Goal: Task Accomplishment & Management: Use online tool/utility

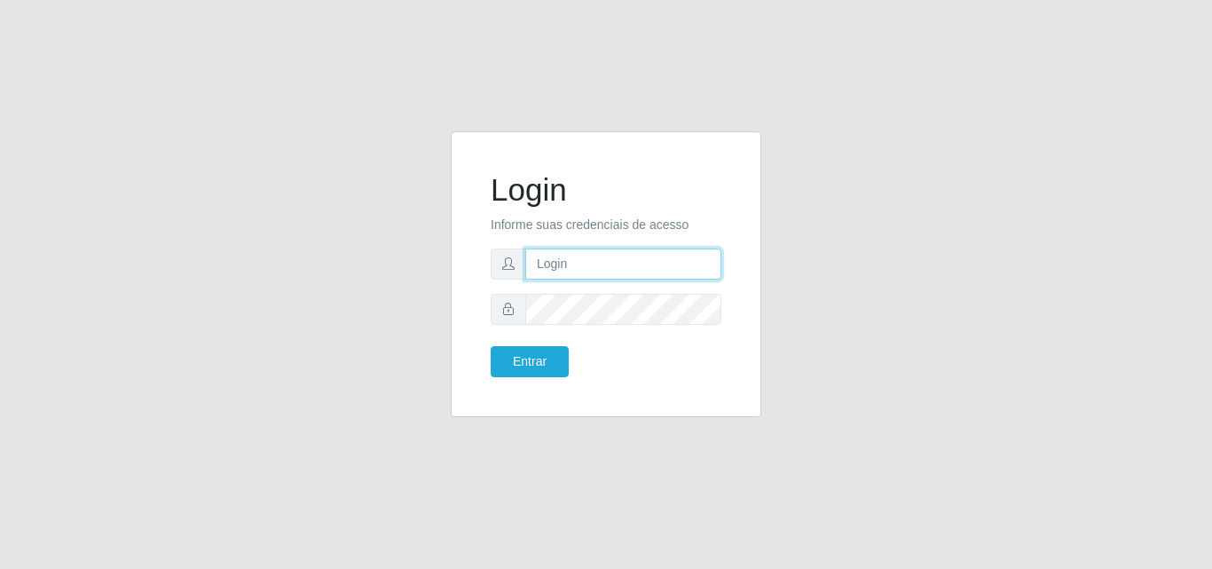
click at [572, 258] on input "text" at bounding box center [623, 263] width 196 height 31
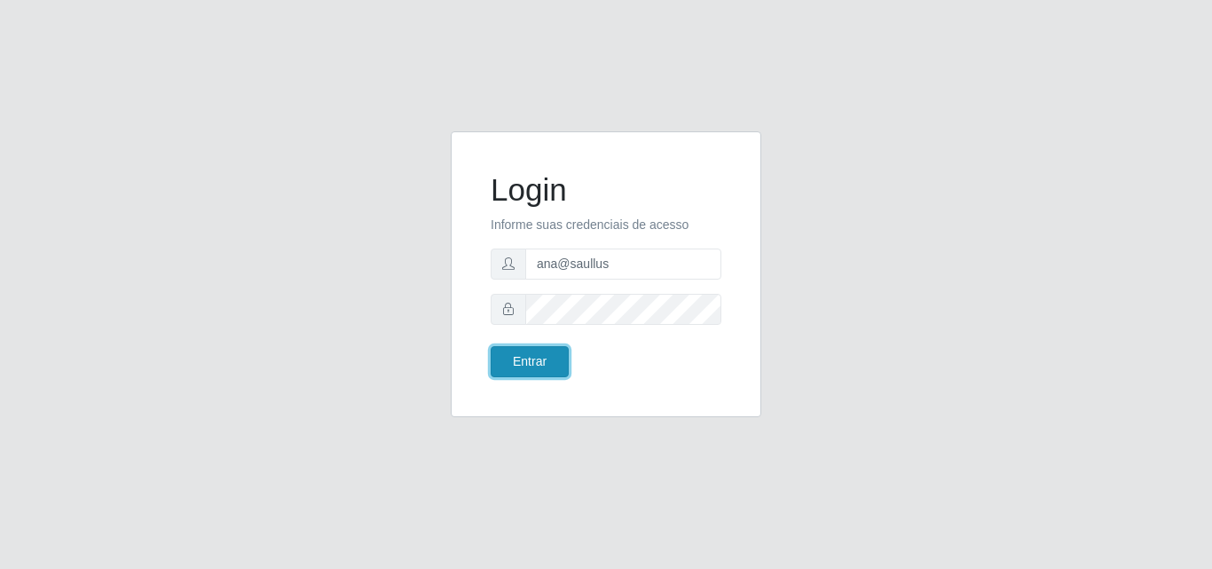
click at [561, 371] on button "Entrar" at bounding box center [530, 361] width 78 height 31
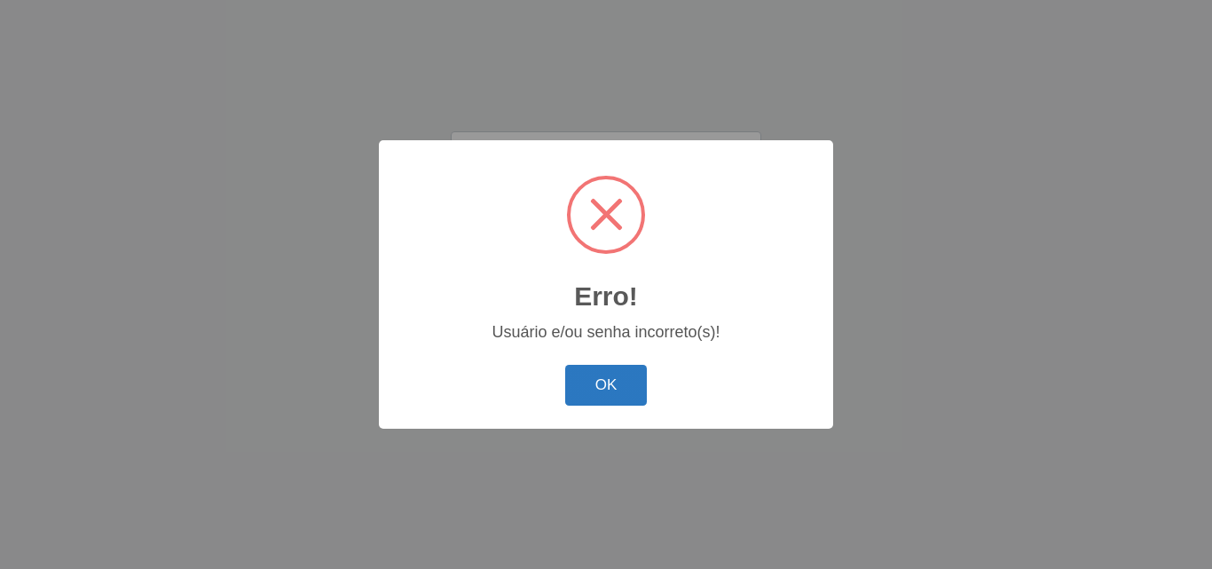
click at [576, 397] on button "OK" at bounding box center [606, 386] width 82 height 42
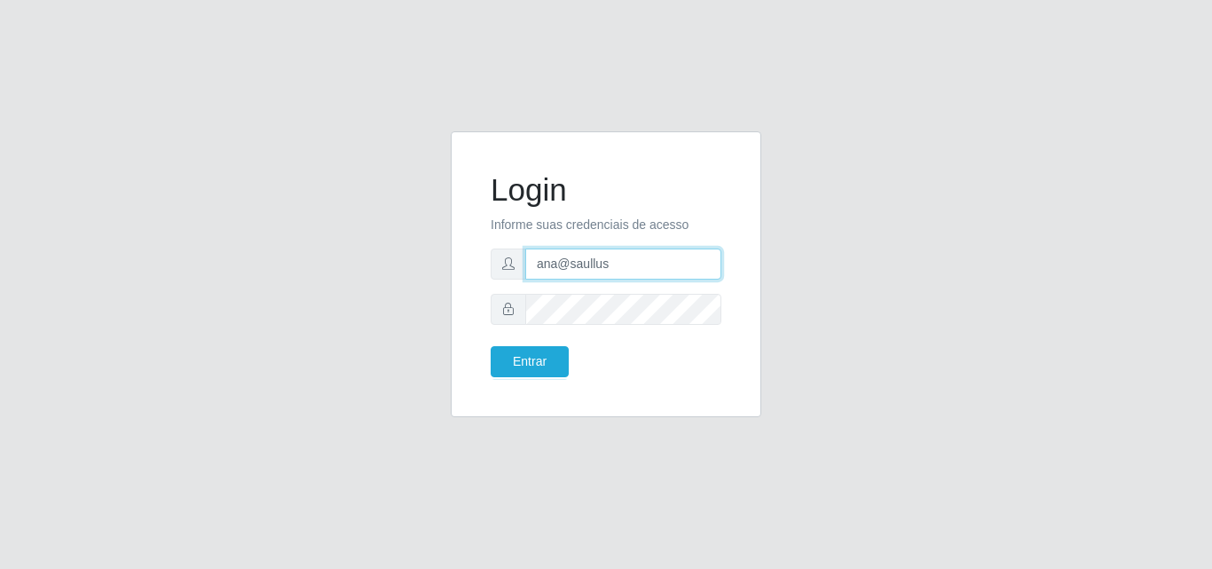
click at [611, 263] on input "ana@saullus" at bounding box center [623, 263] width 196 height 31
click at [558, 270] on input "ana@saullus" at bounding box center [623, 263] width 196 height 31
drag, startPoint x: 558, startPoint y: 270, endPoint x: 532, endPoint y: 271, distance: 25.7
click at [538, 271] on input "ana@saullus" at bounding box center [623, 263] width 196 height 31
click at [530, 271] on input "ana@saullus" at bounding box center [623, 263] width 196 height 31
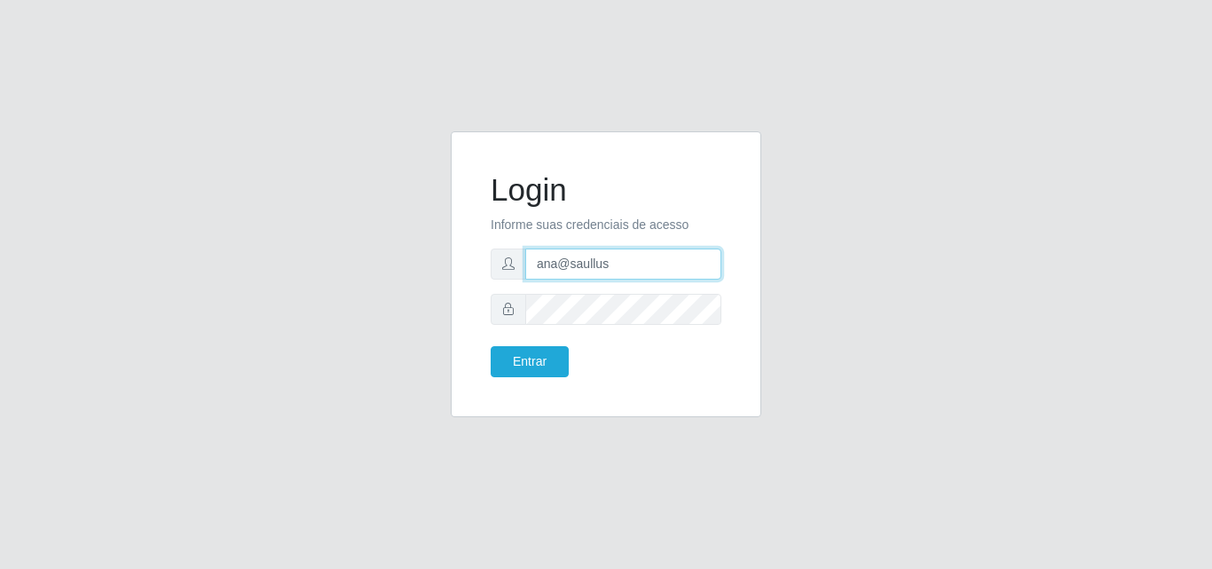
click at [526, 271] on input "ana@saullus" at bounding box center [623, 263] width 196 height 31
click at [525, 271] on input "ana@saullus" at bounding box center [623, 263] width 196 height 31
type input "saullus"
drag, startPoint x: 588, startPoint y: 270, endPoint x: 425, endPoint y: 280, distance: 163.6
click at [427, 280] on div "Login Informe suas credenciais de acesso saullus Entrar" at bounding box center [605, 284] width 1011 height 307
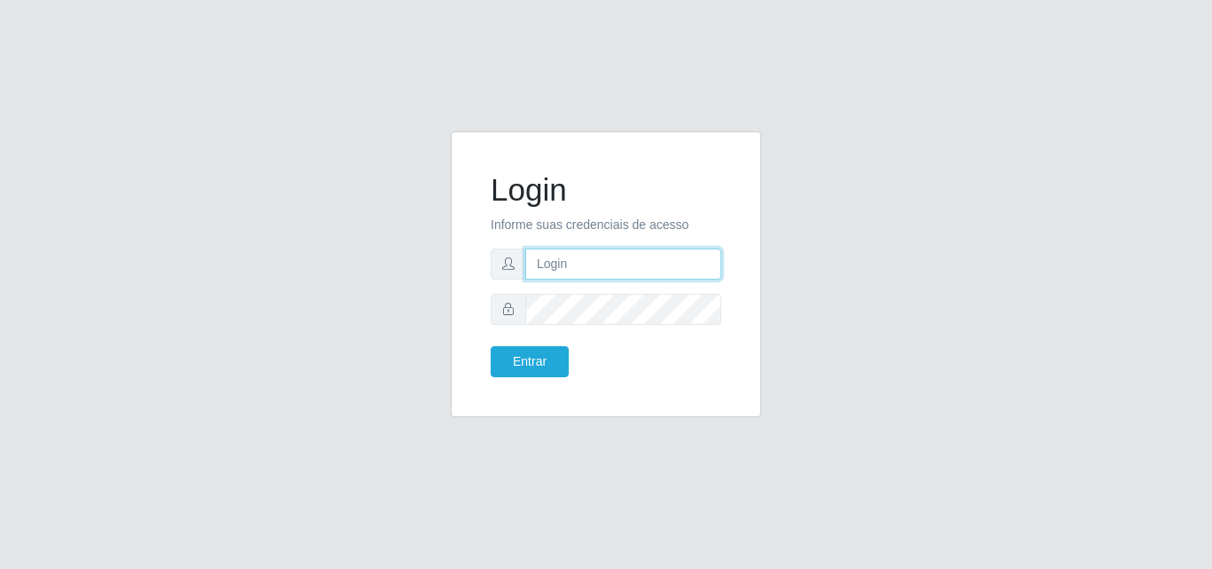
click at [585, 267] on input "text" at bounding box center [623, 263] width 196 height 31
click at [623, 265] on input "vitoria@saullus" at bounding box center [623, 263] width 196 height 31
type input "v"
type input "ana@saullus"
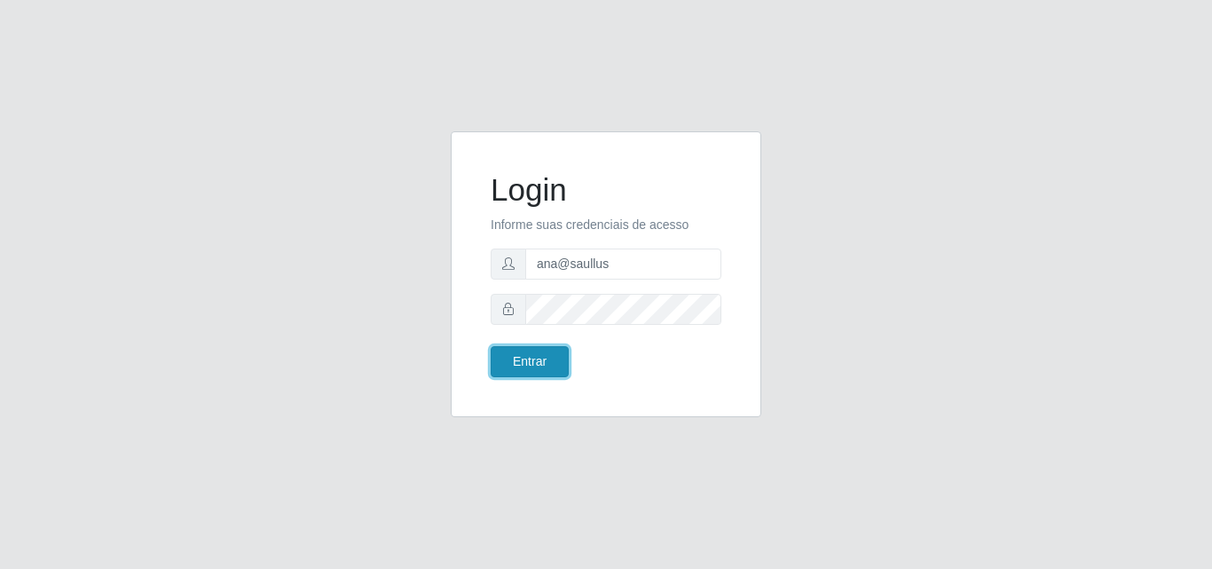
click at [561, 358] on button "Entrar" at bounding box center [530, 361] width 78 height 31
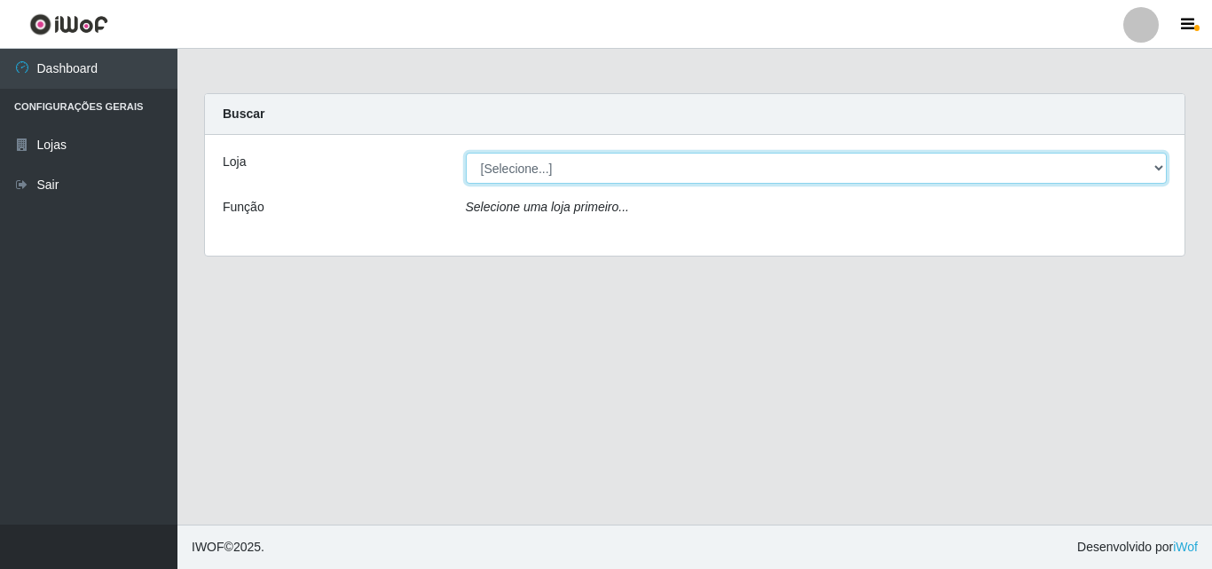
click at [1162, 163] on select "[Selecione...] Saullus Supermercados" at bounding box center [817, 168] width 702 height 31
click at [1155, 166] on select "[Selecione...] Saullus Supermercados" at bounding box center [817, 168] width 702 height 31
click at [1157, 171] on select "[Selecione...] Saullus Supermercados" at bounding box center [817, 168] width 702 height 31
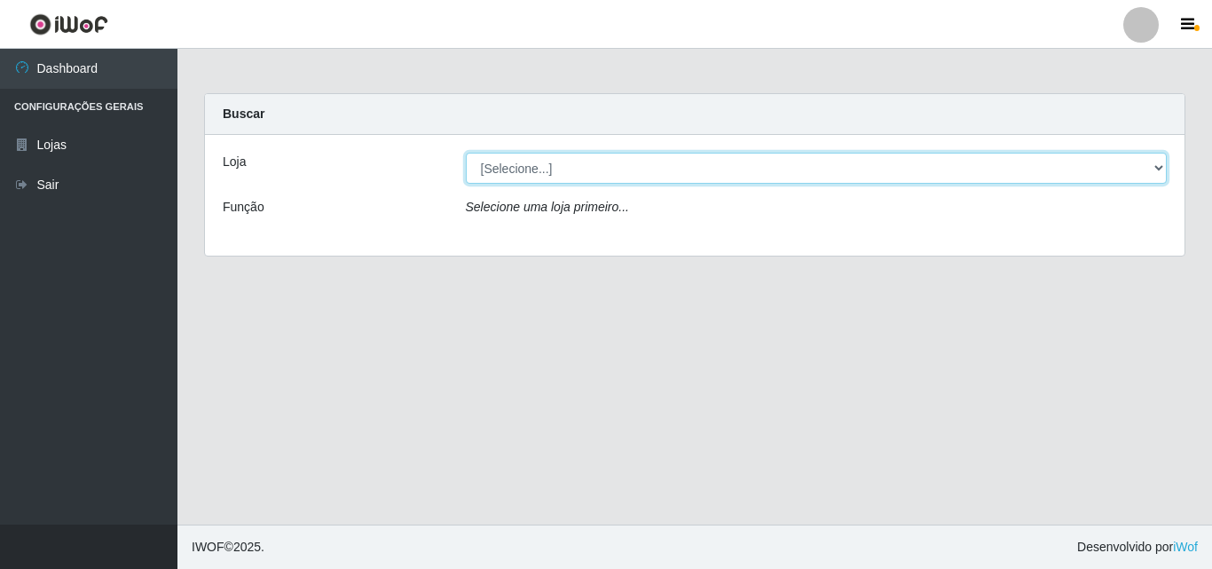
click at [1157, 171] on select "[Selecione...] Saullus Supermercados" at bounding box center [817, 168] width 702 height 31
click at [1158, 167] on select "[Selecione...] Saullus Supermercados" at bounding box center [817, 168] width 702 height 31
select select "423"
click at [466, 153] on select "[Selecione...] Saullus Supermercados" at bounding box center [817, 168] width 702 height 31
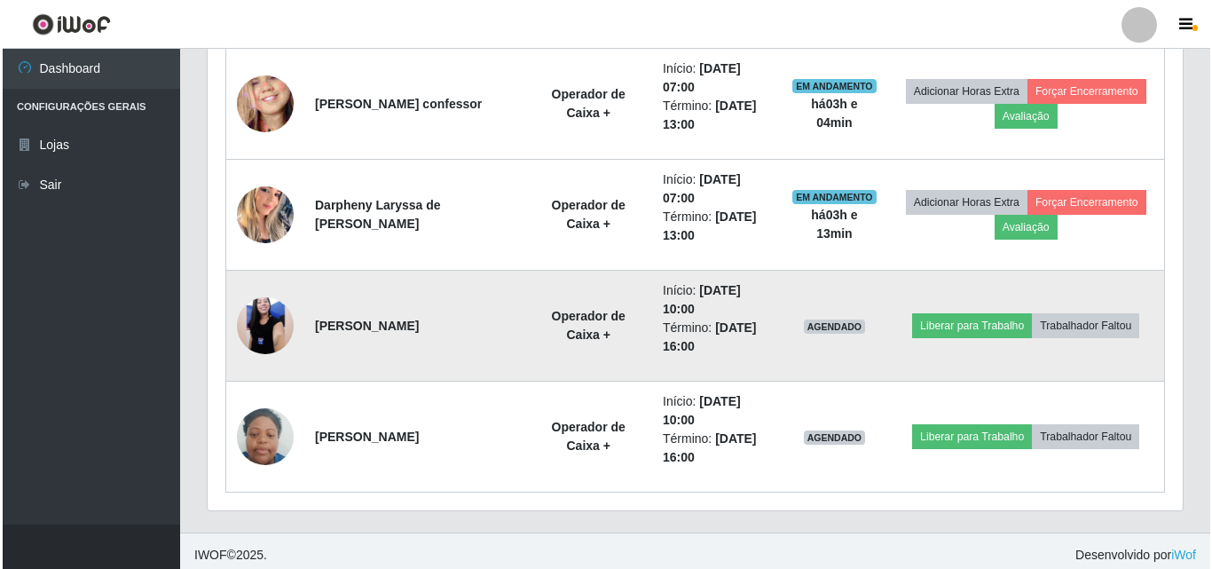
scroll to position [959, 0]
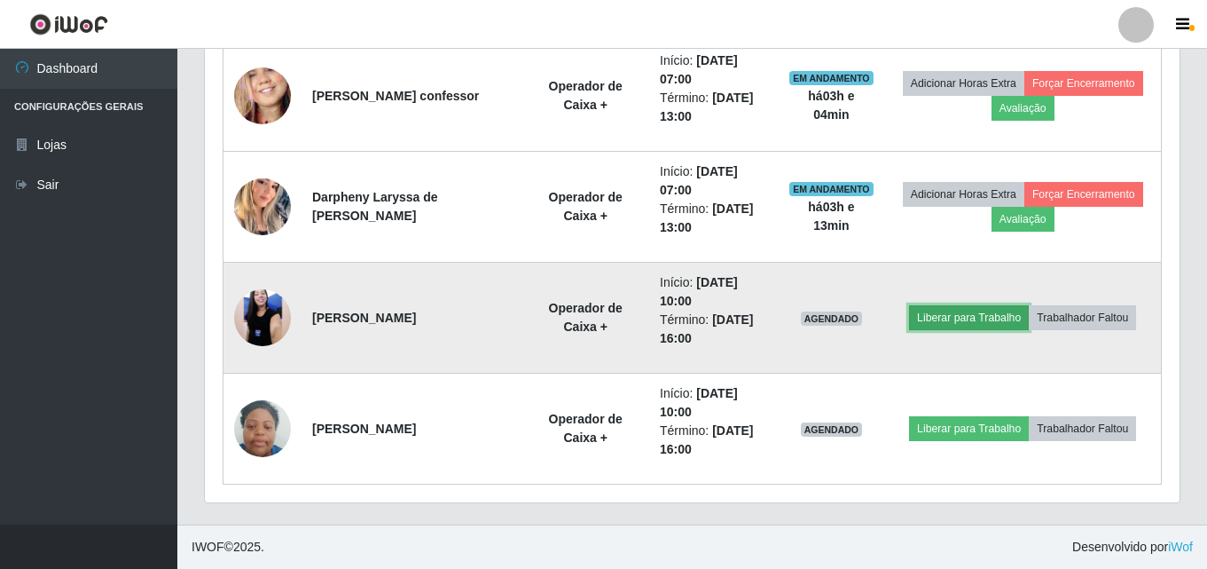
click at [984, 315] on button "Liberar para Trabalho" at bounding box center [969, 317] width 120 height 25
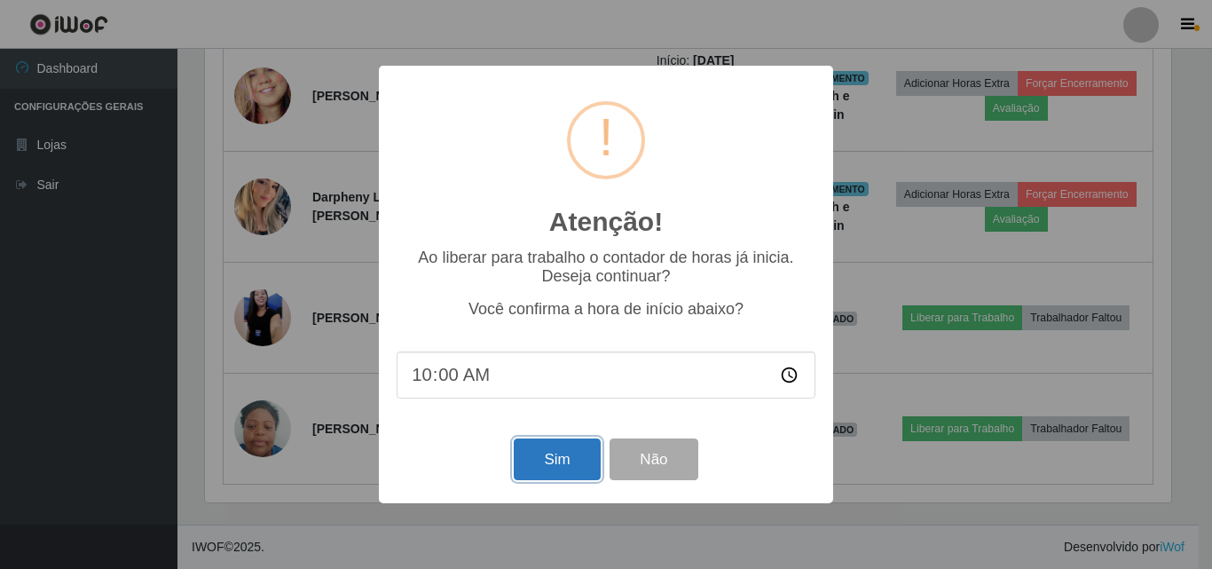
click at [553, 463] on button "Sim" at bounding box center [557, 459] width 86 height 42
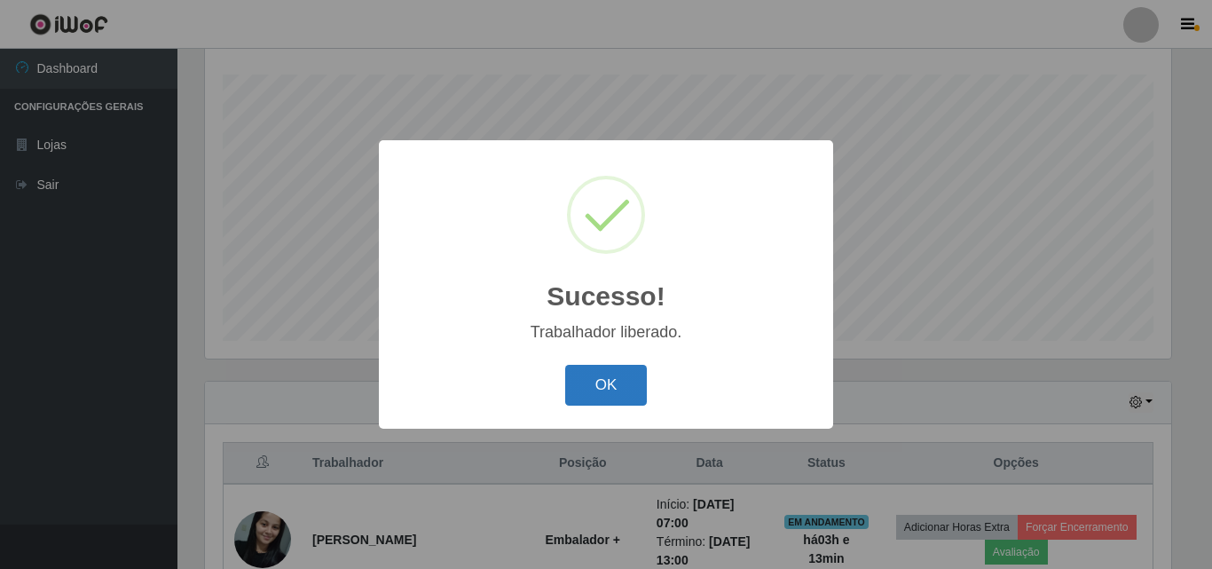
click at [622, 405] on button "OK" at bounding box center [606, 386] width 82 height 42
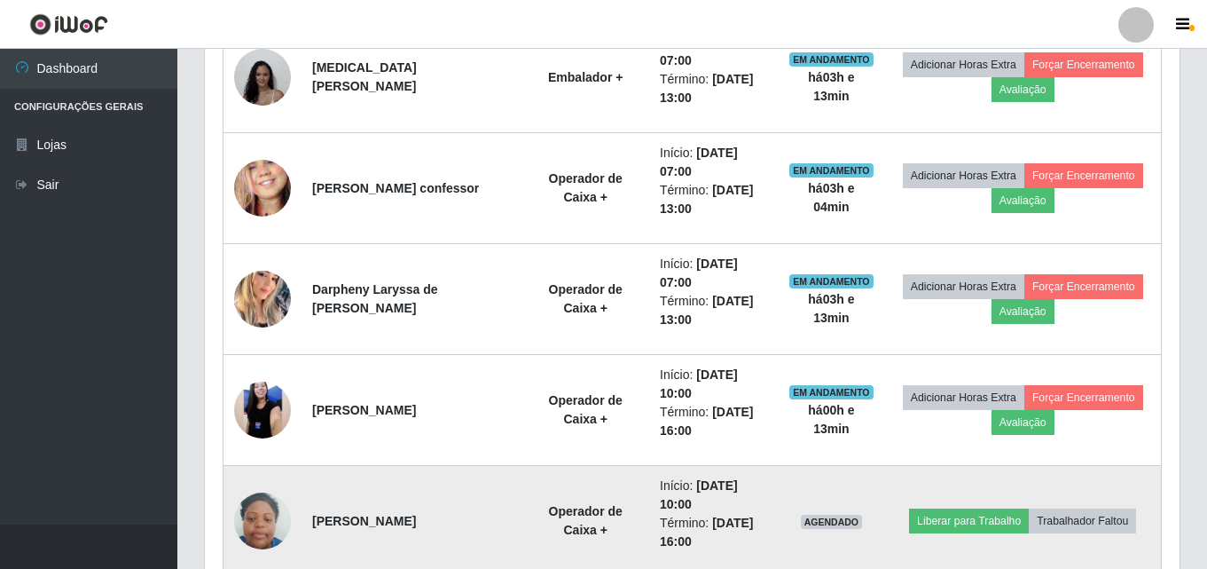
scroll to position [959, 0]
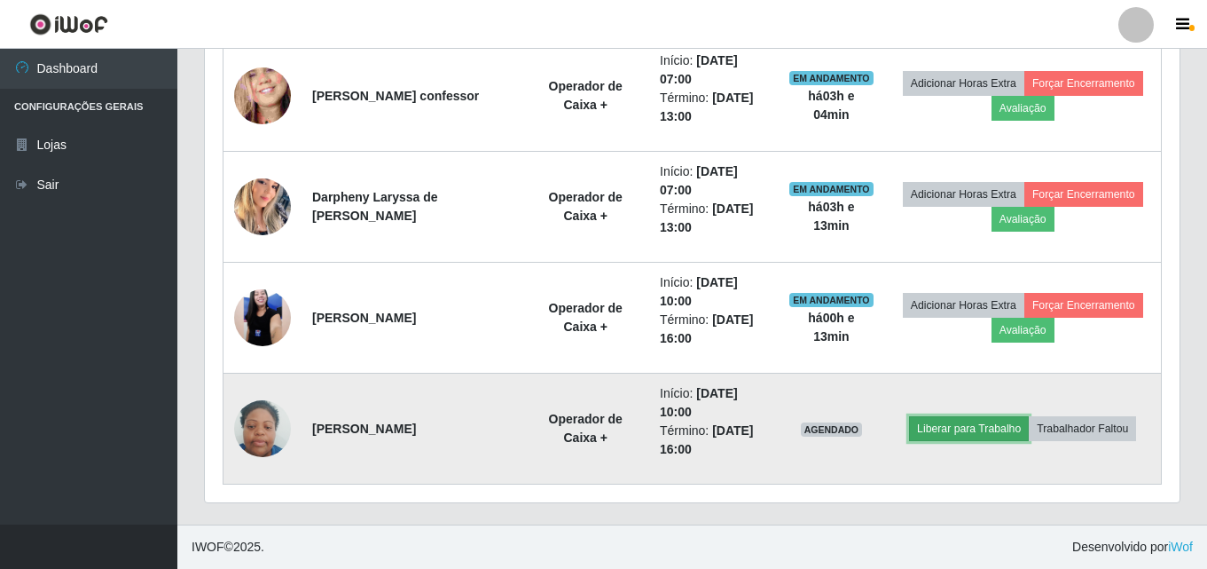
click at [956, 426] on button "Liberar para Trabalho" at bounding box center [969, 428] width 120 height 25
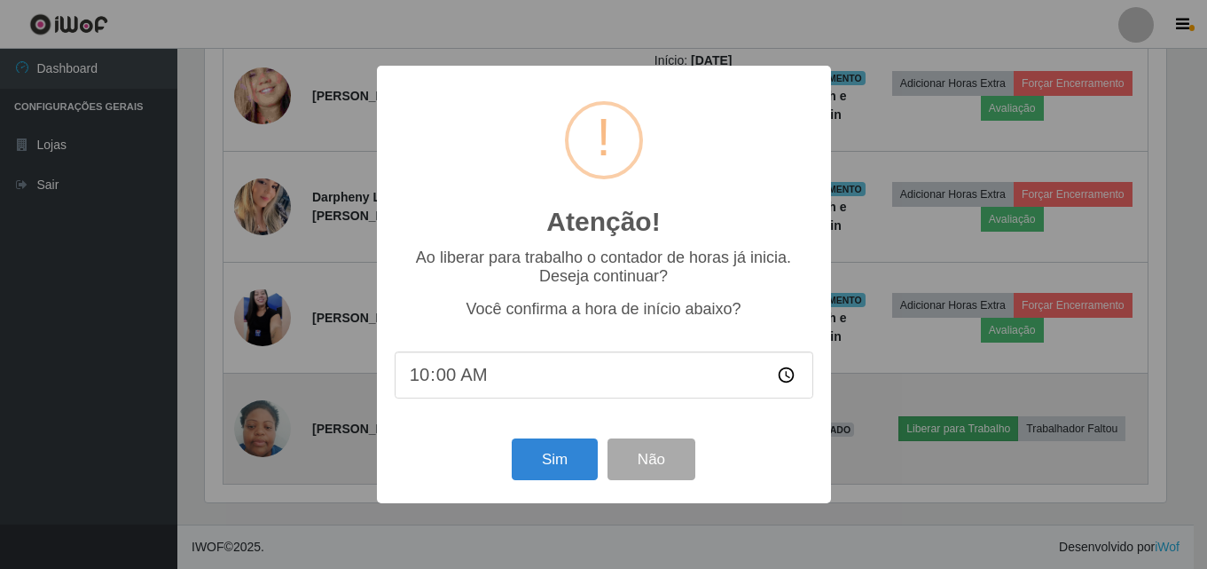
scroll to position [368, 966]
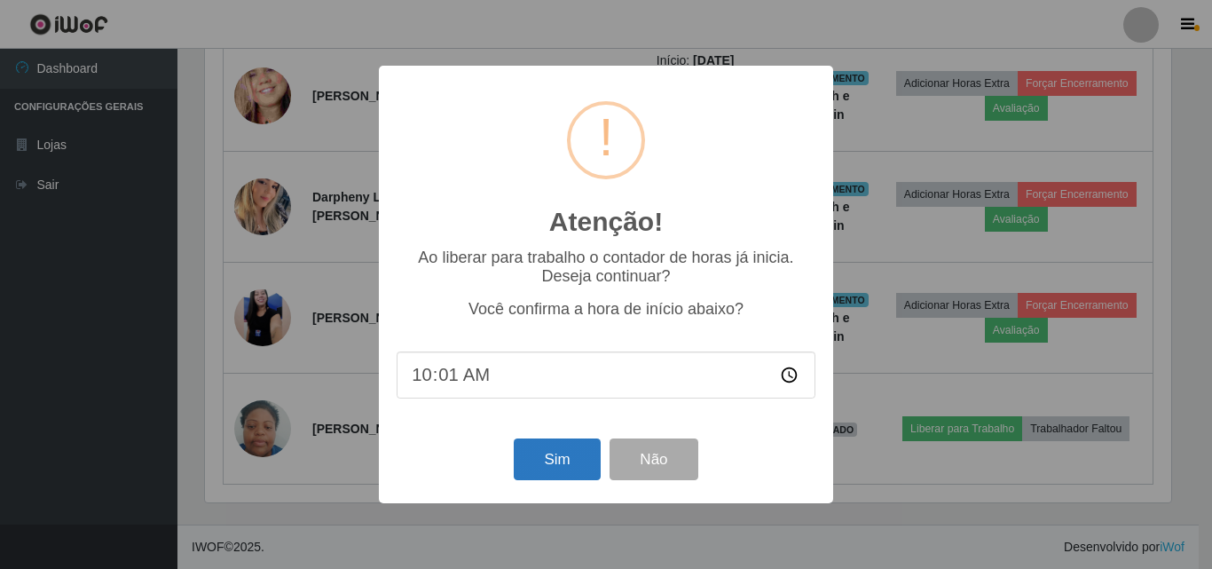
type input "10:10"
click at [548, 451] on button "Sim" at bounding box center [557, 459] width 86 height 42
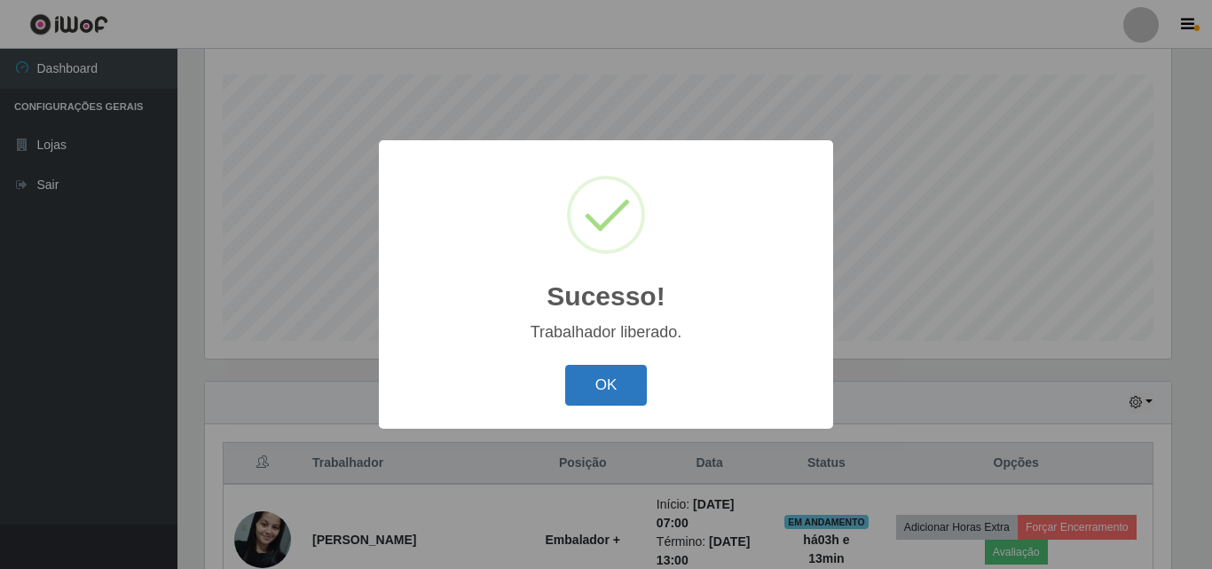
click at [614, 391] on button "OK" at bounding box center [606, 386] width 82 height 42
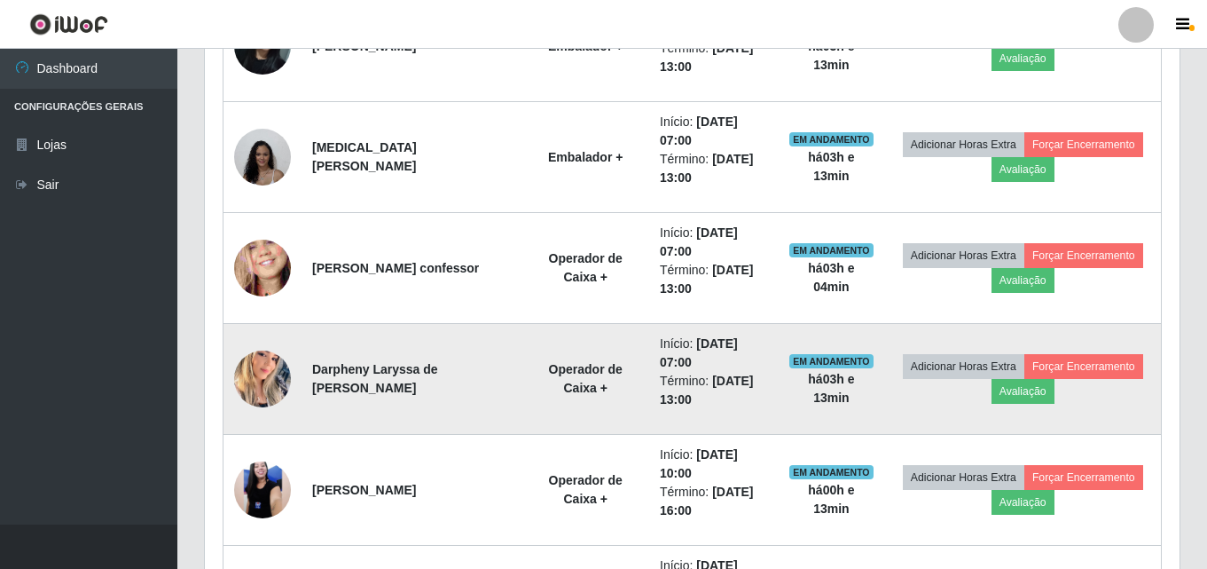
scroll to position [959, 0]
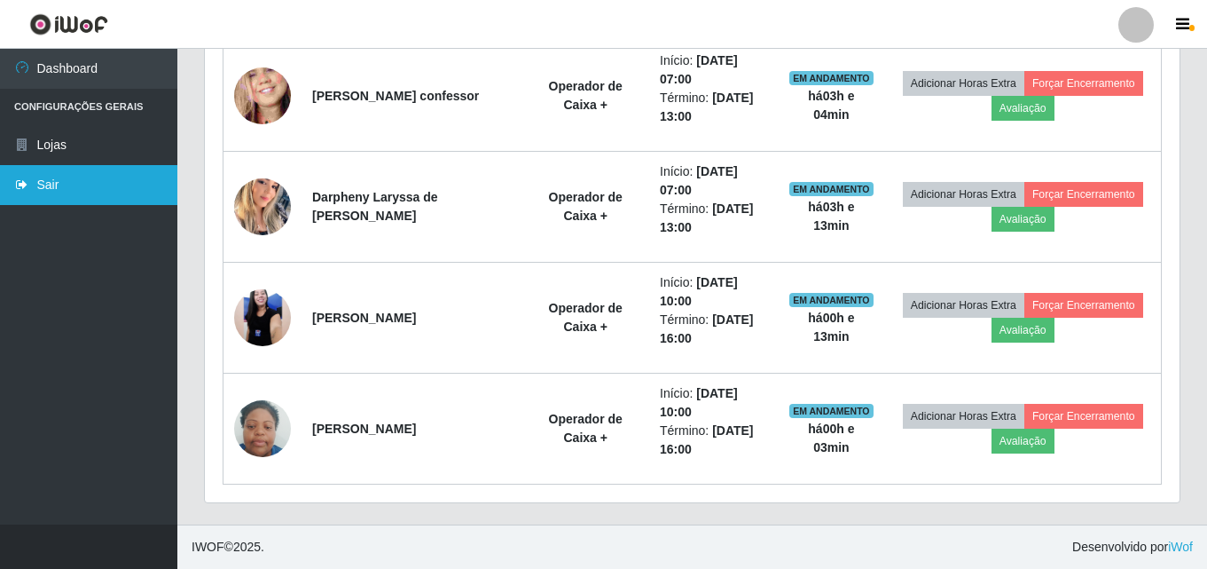
click at [86, 194] on link "Sair" at bounding box center [88, 185] width 177 height 40
